Goal: Find specific page/section: Find specific page/section

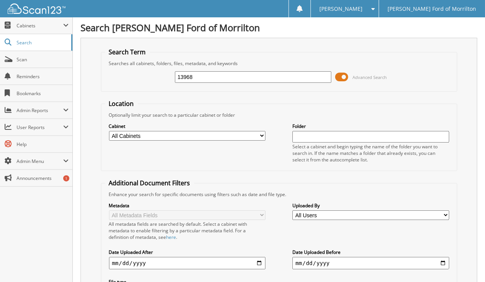
type input "13968"
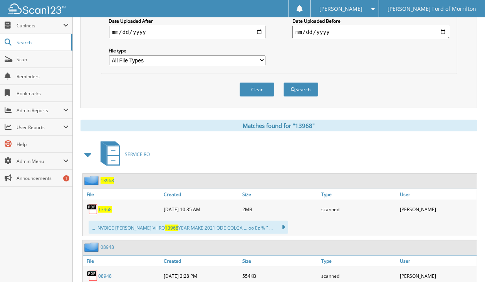
scroll to position [270, 0]
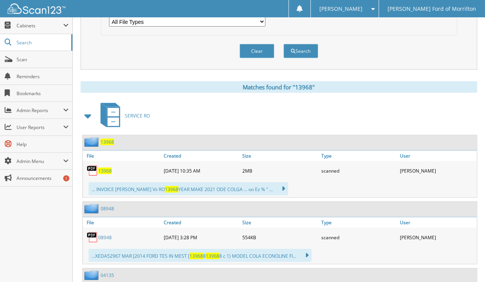
click at [106, 139] on span "13968" at bounding box center [107, 142] width 13 height 7
